Goal: Task Accomplishment & Management: Manage account settings

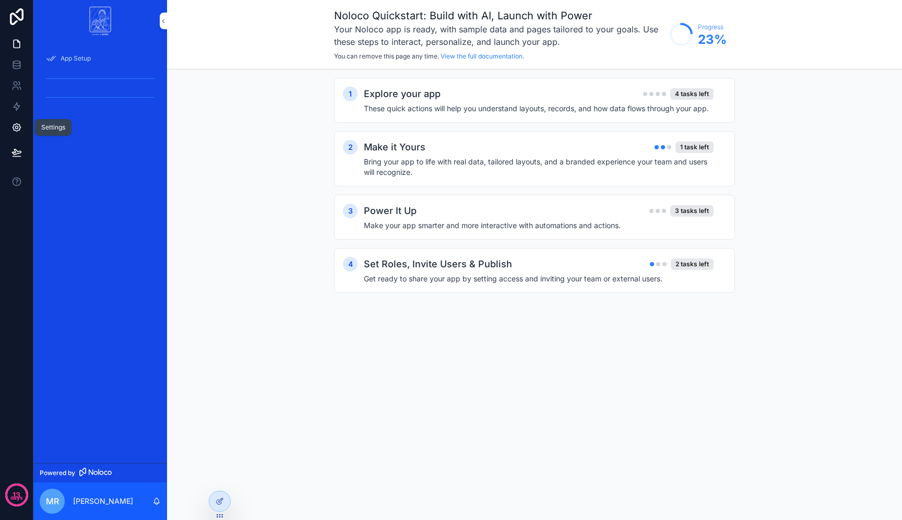
click at [22, 122] on link at bounding box center [16, 127] width 33 height 21
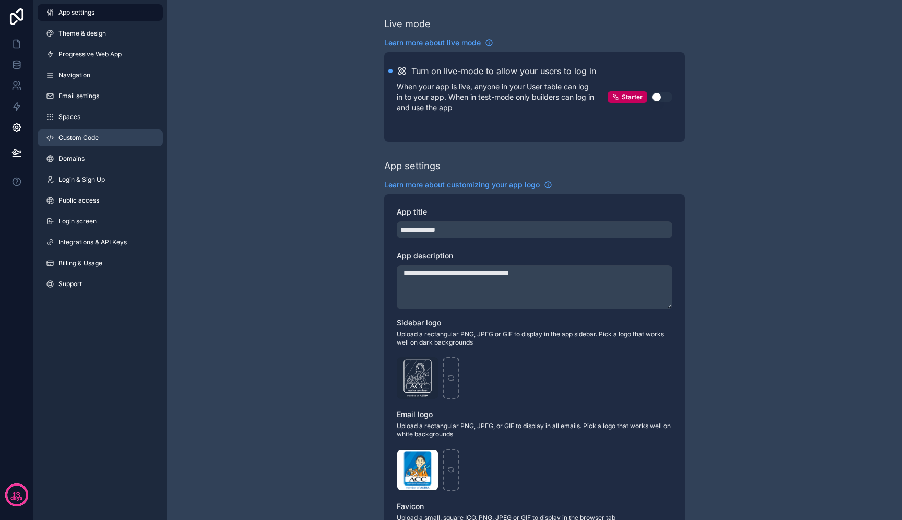
click at [104, 144] on link "Custom Code" at bounding box center [100, 137] width 125 height 17
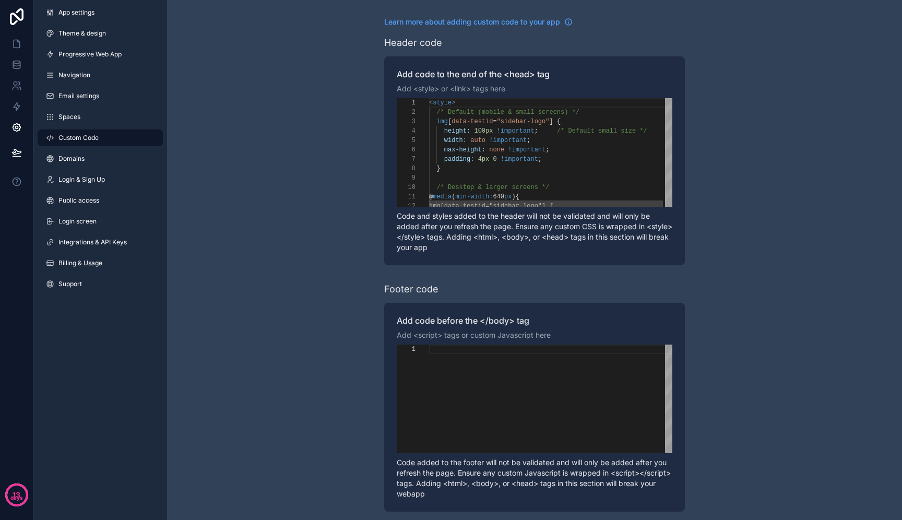
scroll to position [28, 53]
click at [482, 131] on span "100px" at bounding box center [483, 130] width 19 height 7
click at [487, 135] on span "80px" at bounding box center [489, 133] width 15 height 7
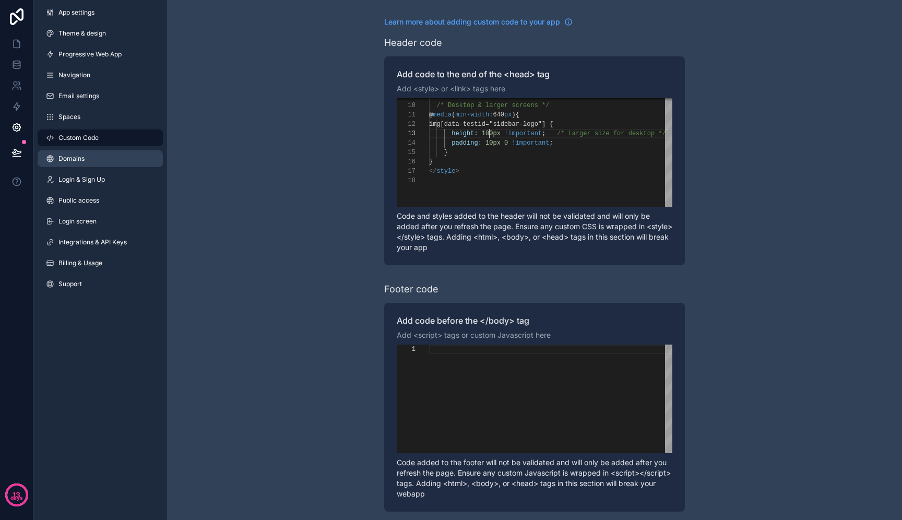
type textarea "**********"
click at [123, 159] on link "Domains" at bounding box center [100, 158] width 125 height 17
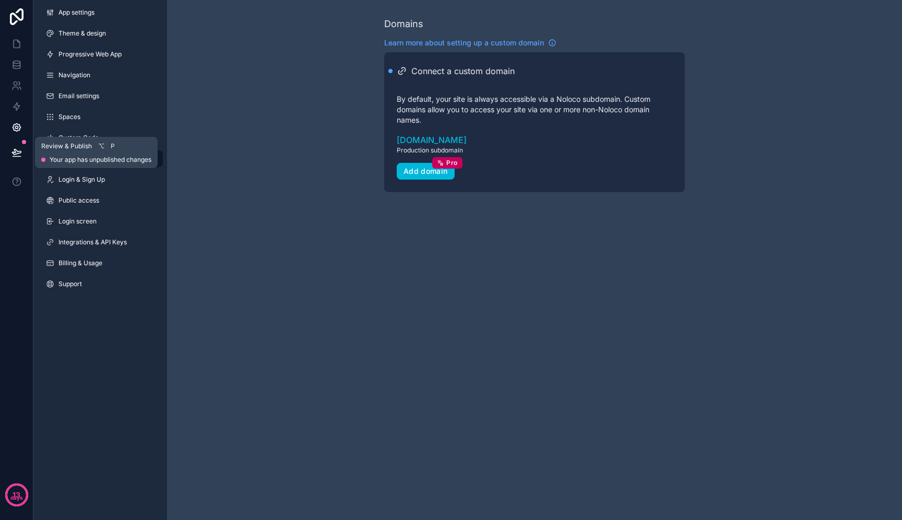
click at [18, 147] on button at bounding box center [16, 152] width 23 height 29
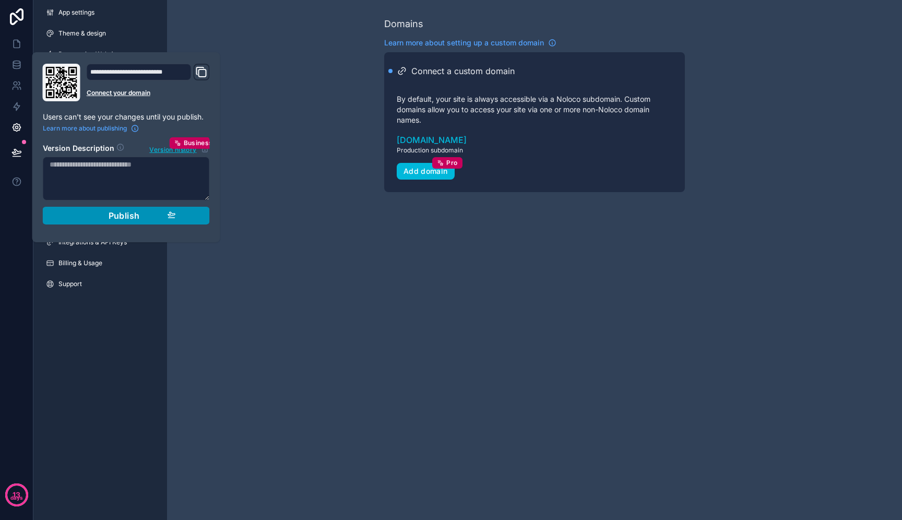
click at [139, 217] on span "Publish" at bounding box center [124, 215] width 31 height 10
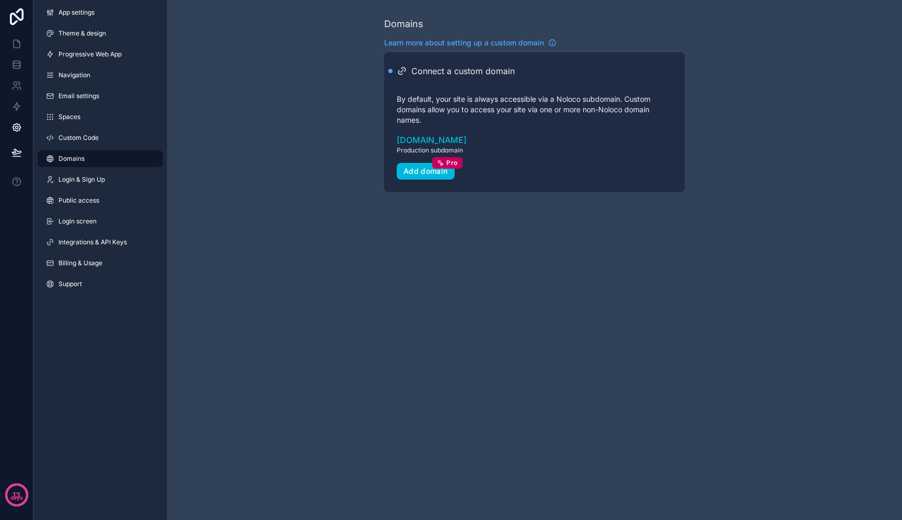
click at [213, 30] on div "Domains Learn more about setting up a custom domain Connect a custom domain By …" at bounding box center [534, 104] width 735 height 209
click at [23, 42] on link at bounding box center [16, 43] width 33 height 21
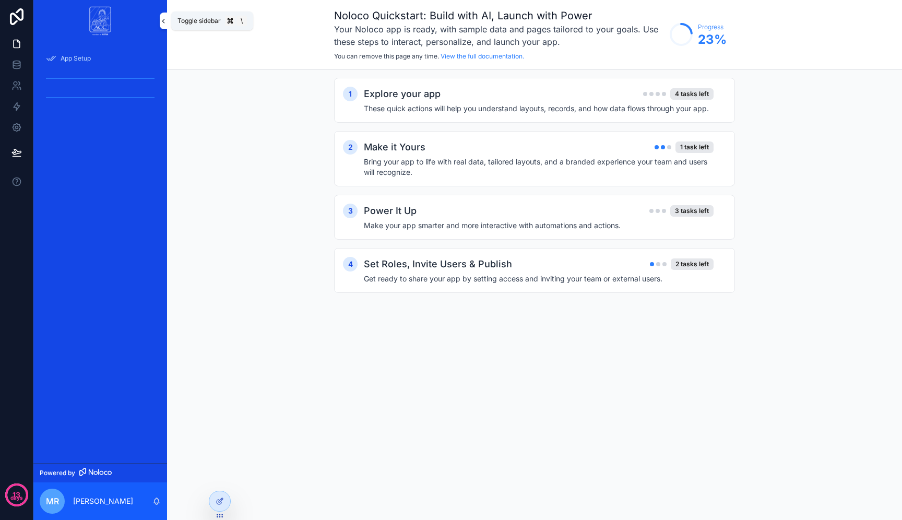
click at [161, 28] on button "scrollable content" at bounding box center [163, 21] width 7 height 17
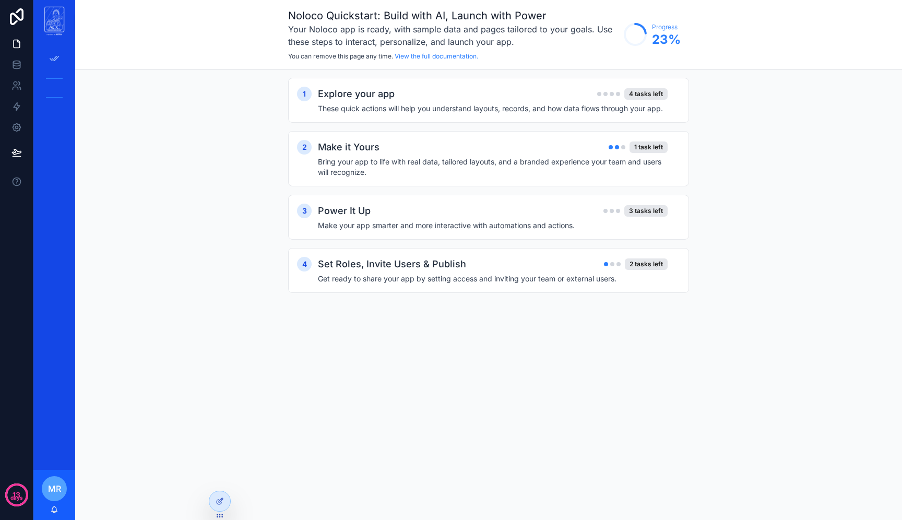
click at [65, 21] on img "scrollable content" at bounding box center [54, 21] width 29 height 42
click at [57, 59] on icon "scrollable content" at bounding box center [54, 58] width 10 height 10
click at [59, 22] on img "scrollable content" at bounding box center [54, 21] width 29 height 42
click at [14, 44] on icon at bounding box center [16, 44] width 10 height 10
click at [60, 487] on span "MR" at bounding box center [54, 488] width 13 height 13
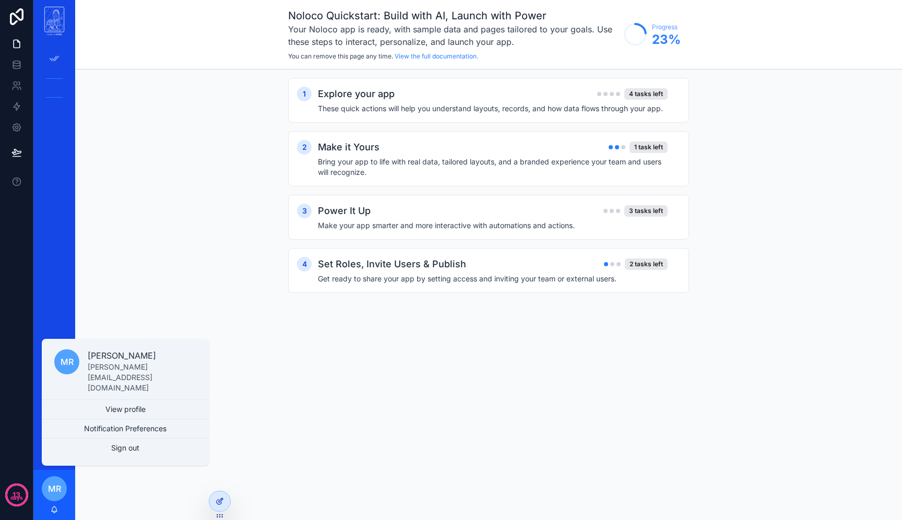
click at [223, 503] on icon at bounding box center [220, 501] width 8 height 8
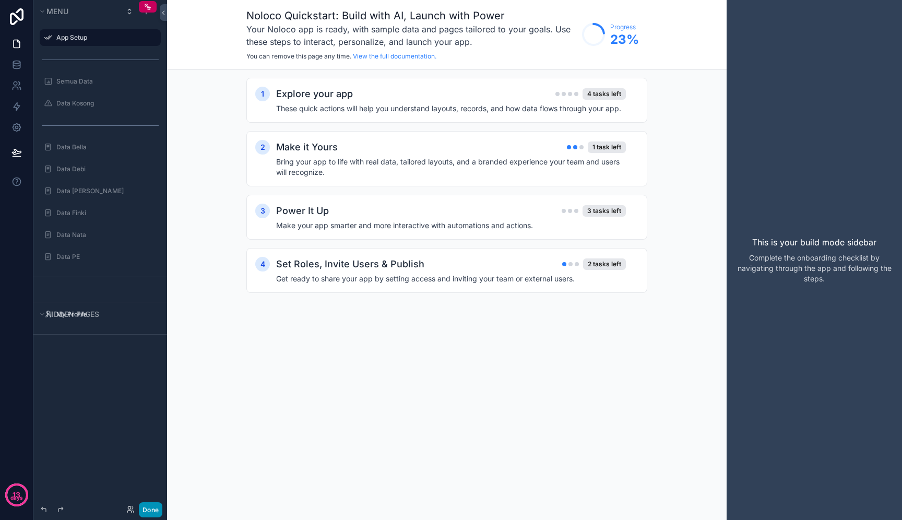
click at [153, 507] on button "Done" at bounding box center [150, 509] width 23 height 15
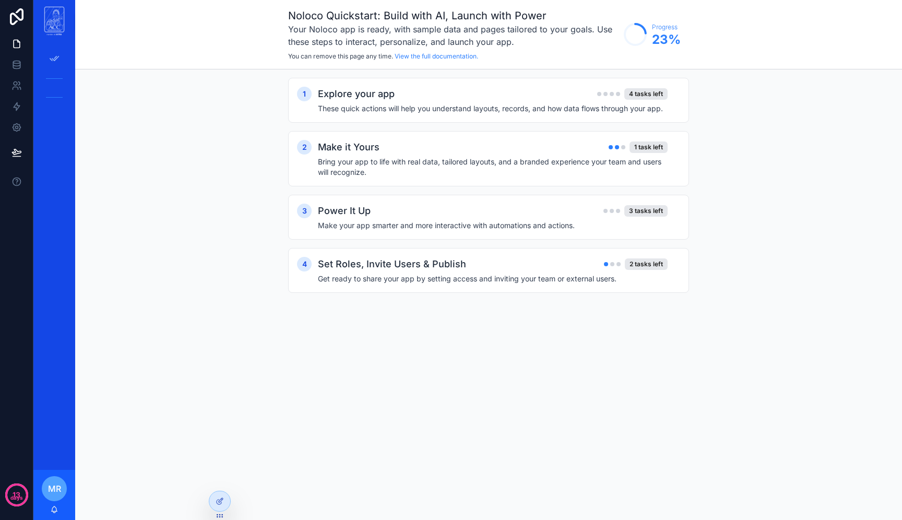
click at [78, 22] on div "Noloco Quickstart: Build with AI, Launch with Power Your Noloco app is ready, w…" at bounding box center [488, 34] width 827 height 69
click at [21, 61] on icon at bounding box center [16, 64] width 10 height 10
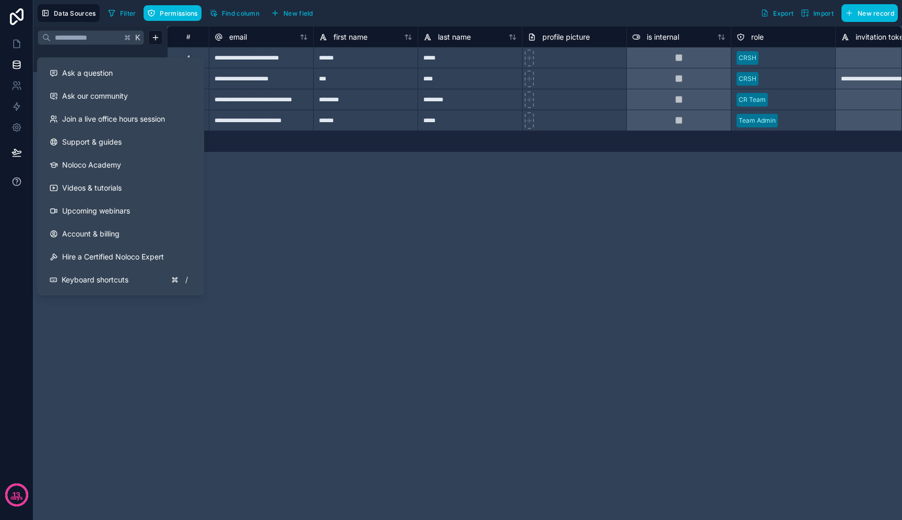
click at [16, 174] on button at bounding box center [16, 181] width 33 height 29
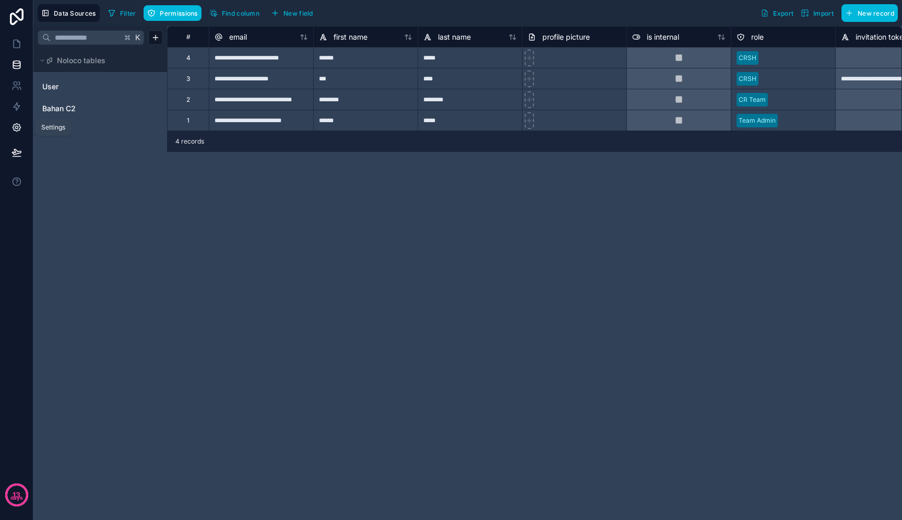
click at [19, 127] on icon at bounding box center [17, 128] width 8 height 8
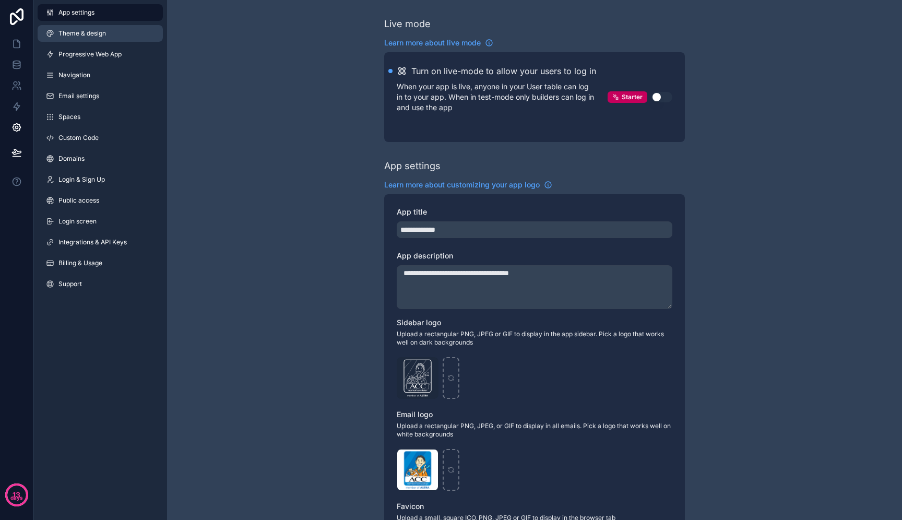
click at [106, 27] on link "Theme & design" at bounding box center [100, 33] width 125 height 17
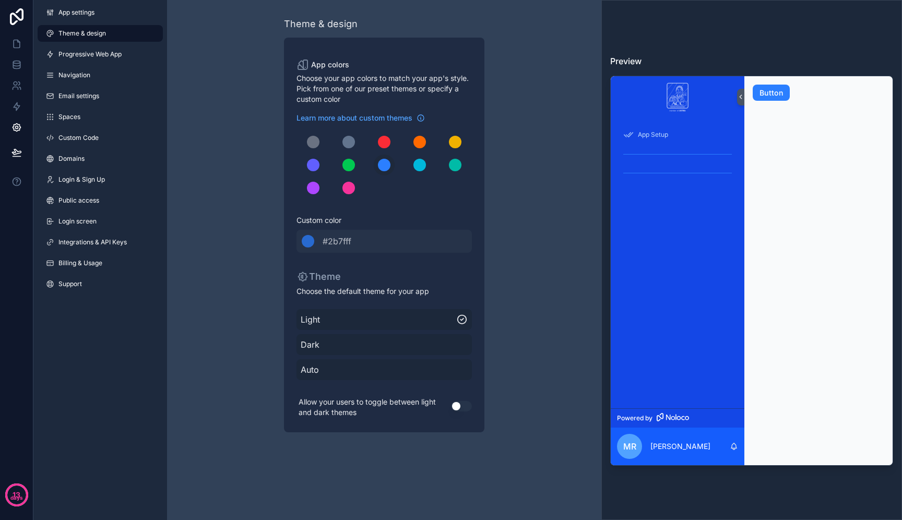
click at [97, 106] on div "App settings Theme & design Progressive Web App Navigation Email settings Space…" at bounding box center [100, 150] width 134 height 301
click at [109, 98] on link "Email settings" at bounding box center [100, 96] width 125 height 17
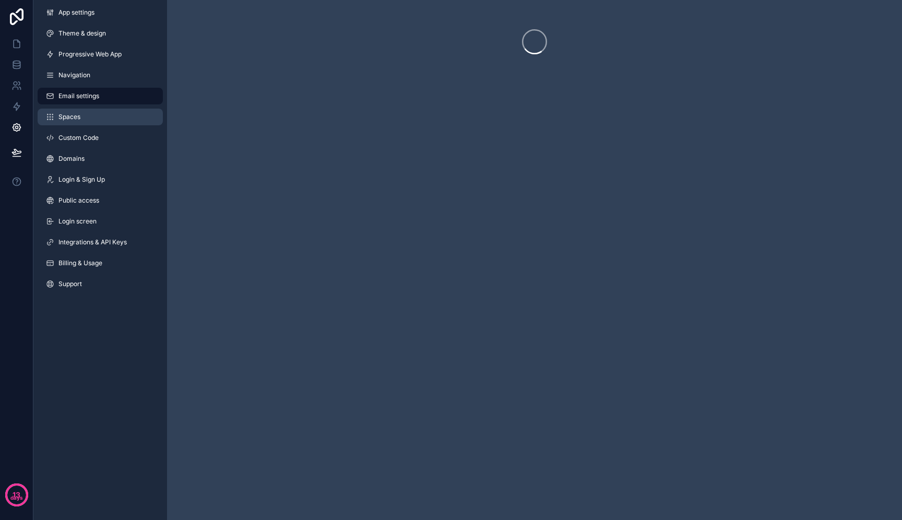
click at [114, 114] on link "Spaces" at bounding box center [100, 117] width 125 height 17
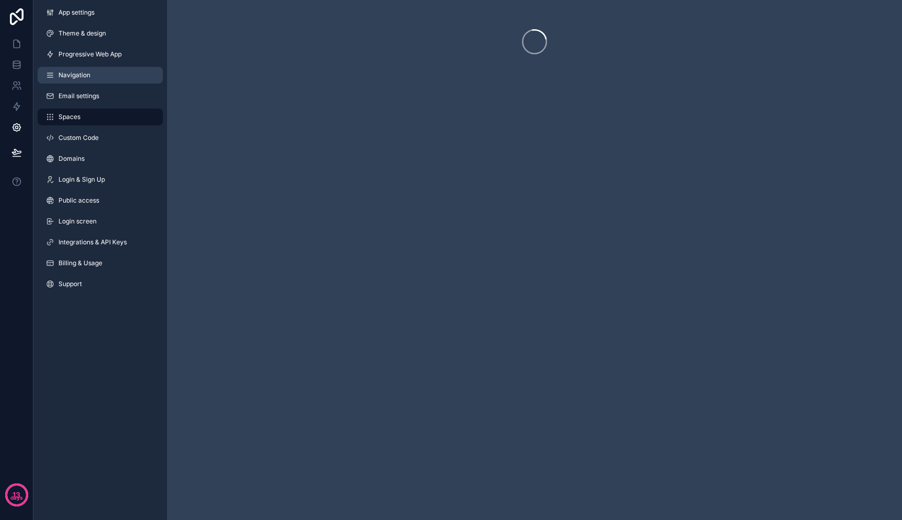
click at [114, 73] on link "Navigation" at bounding box center [100, 75] width 125 height 17
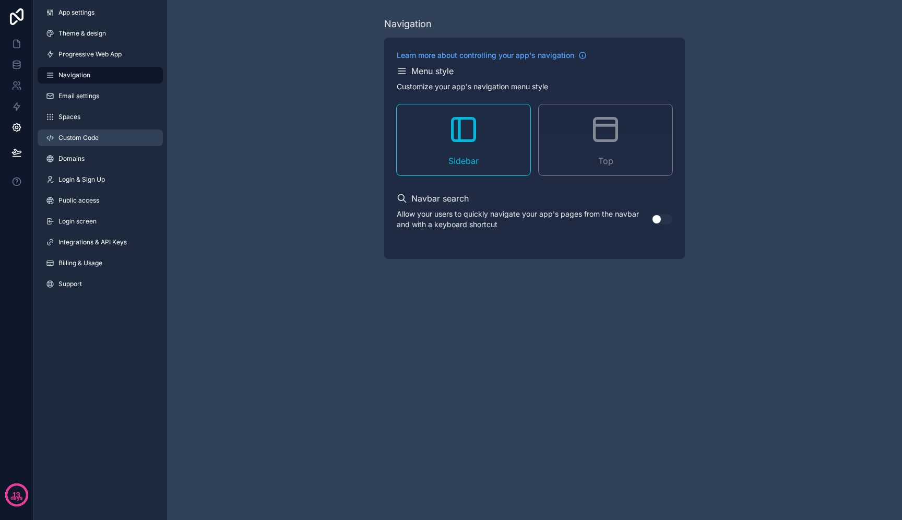
click at [107, 134] on link "Custom Code" at bounding box center [100, 137] width 125 height 17
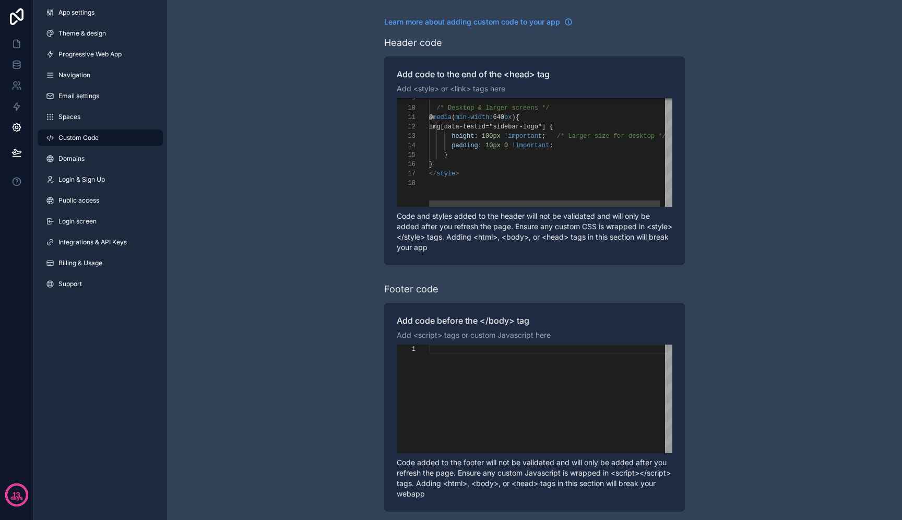
scroll to position [19, 61]
click at [483, 132] on span "40px" at bounding box center [481, 130] width 15 height 7
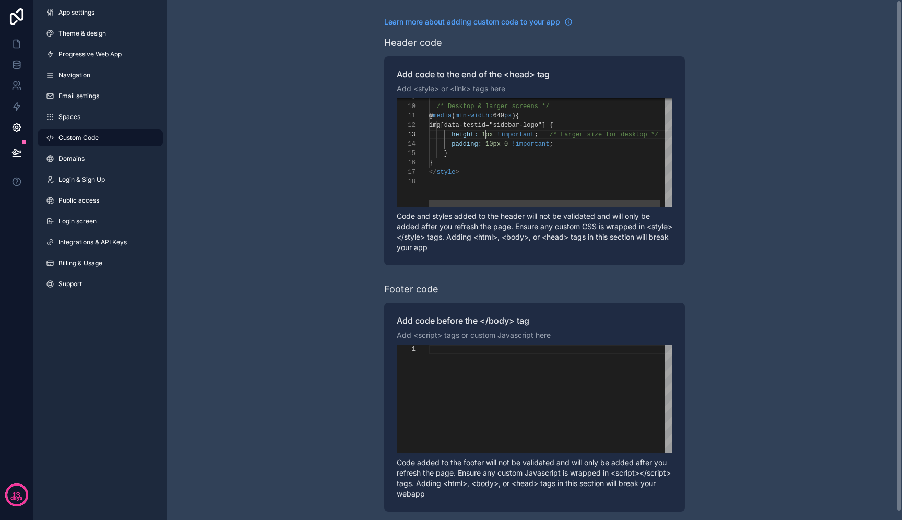
scroll to position [19, 61]
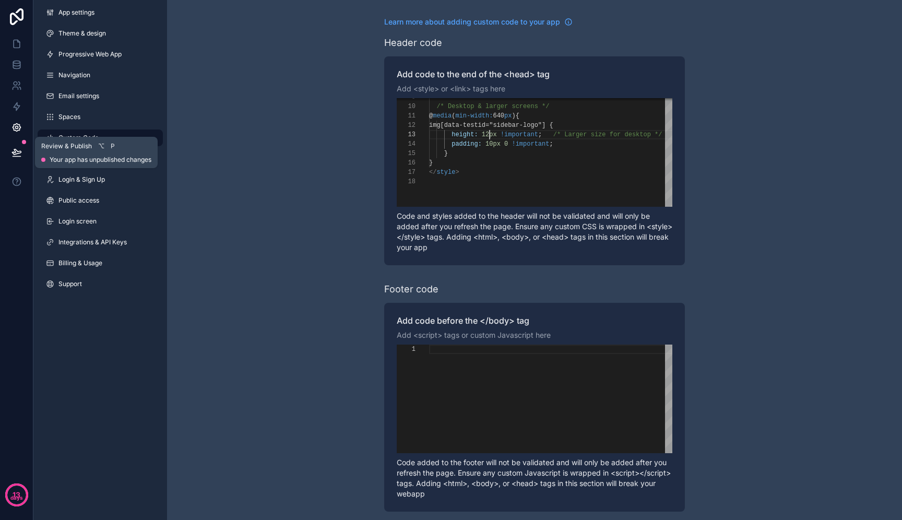
type textarea "**********"
click at [19, 156] on icon at bounding box center [16, 152] width 10 height 10
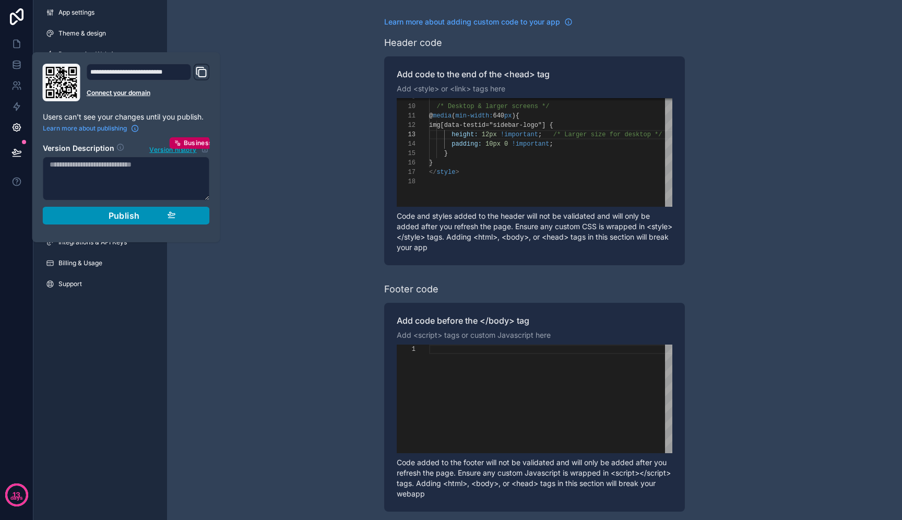
click at [109, 221] on button "Publish" at bounding box center [126, 216] width 167 height 18
